Goal: Information Seeking & Learning: Learn about a topic

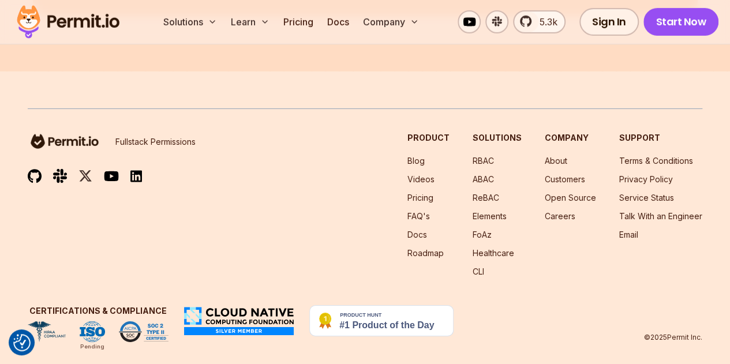
scroll to position [6284, 0]
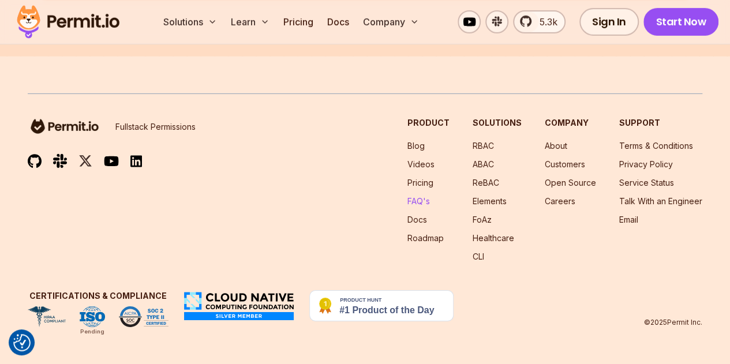
click at [422, 197] on link "FAQ's" at bounding box center [418, 201] width 23 height 10
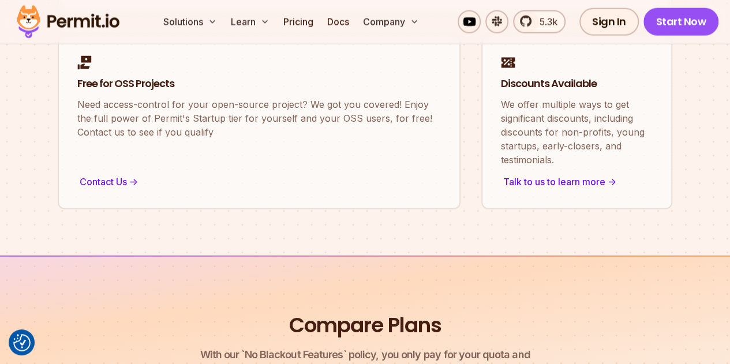
scroll to position [1339, 0]
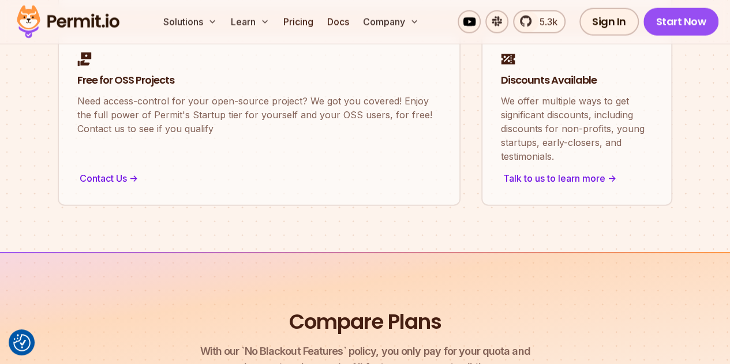
drag, startPoint x: 179, startPoint y: 189, endPoint x: 186, endPoint y: 190, distance: 6.9
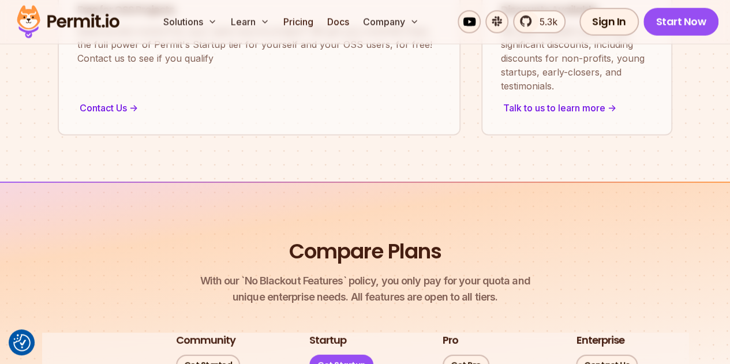
scroll to position [1416, 0]
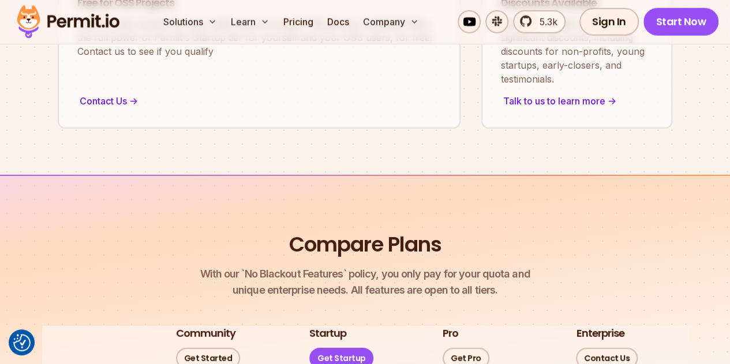
drag, startPoint x: 180, startPoint y: 201, endPoint x: 180, endPoint y: 212, distance: 10.4
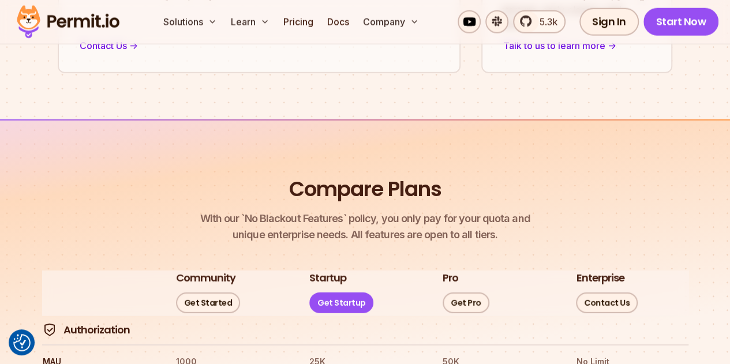
scroll to position [1473, 0]
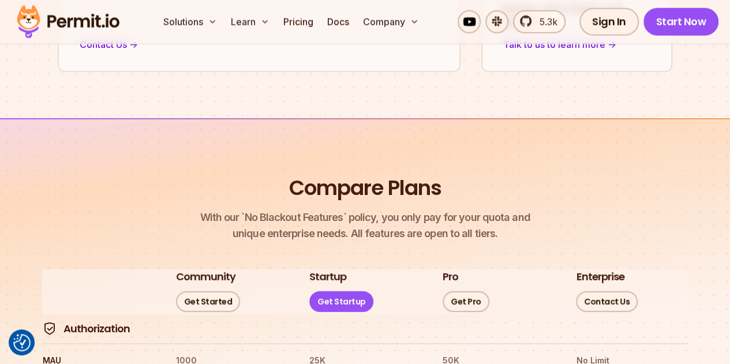
drag, startPoint x: 175, startPoint y: 191, endPoint x: 181, endPoint y: 194, distance: 7.2
drag, startPoint x: 175, startPoint y: 224, endPoint x: 215, endPoint y: 233, distance: 40.2
drag, startPoint x: 194, startPoint y: 254, endPoint x: 177, endPoint y: 256, distance: 17.4
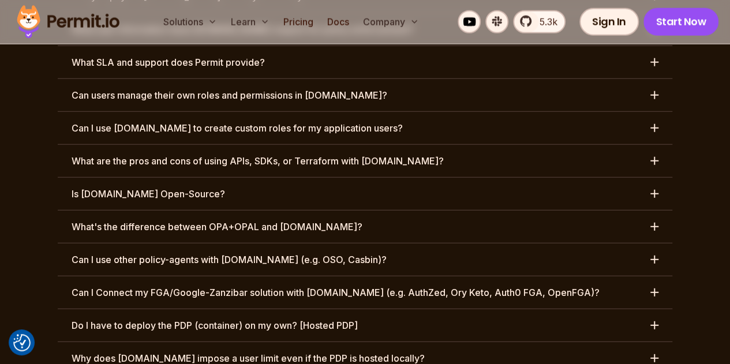
scroll to position [6149, 0]
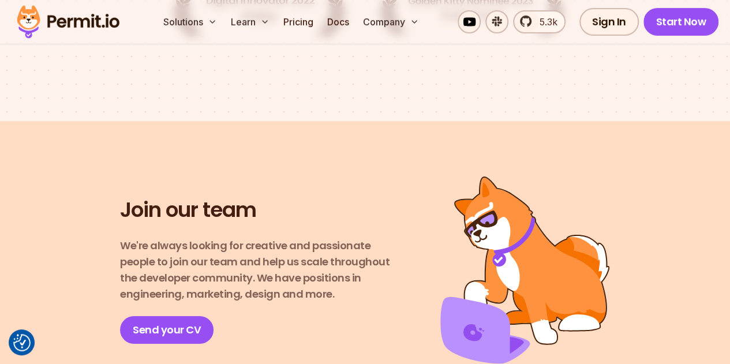
scroll to position [2221, 0]
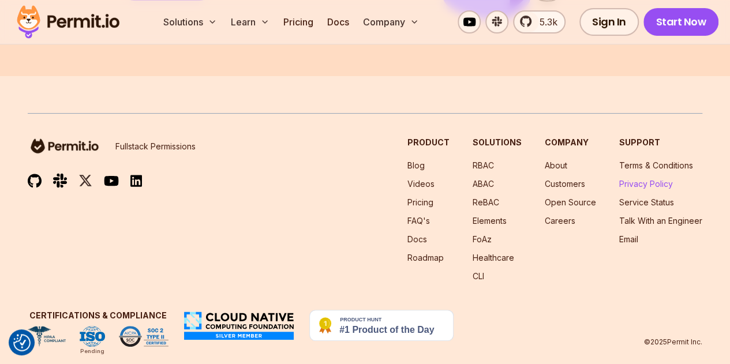
click at [637, 179] on link "Privacy Policy" at bounding box center [646, 184] width 54 height 10
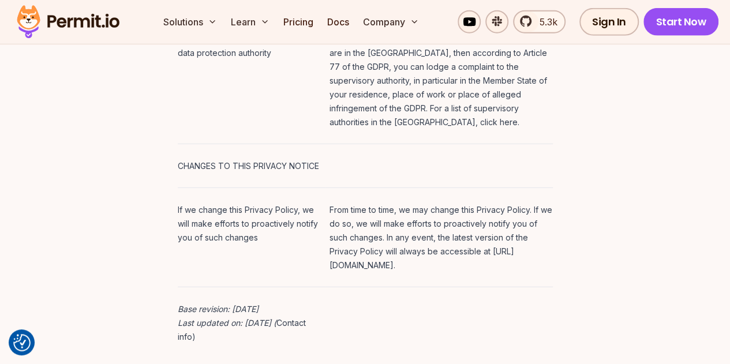
scroll to position [6057, 0]
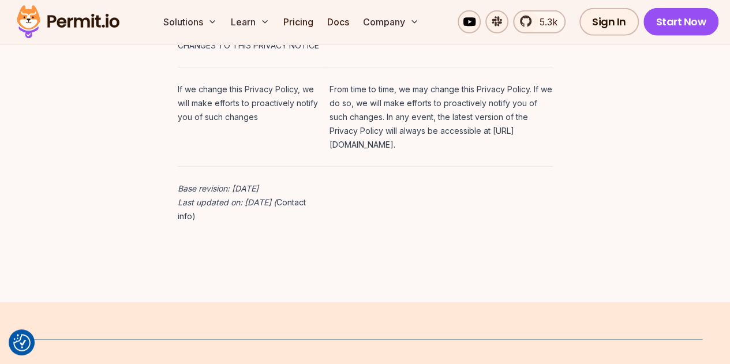
drag, startPoint x: 98, startPoint y: 332, endPoint x: 89, endPoint y: 332, distance: 8.7
